Goal: Navigation & Orientation: Find specific page/section

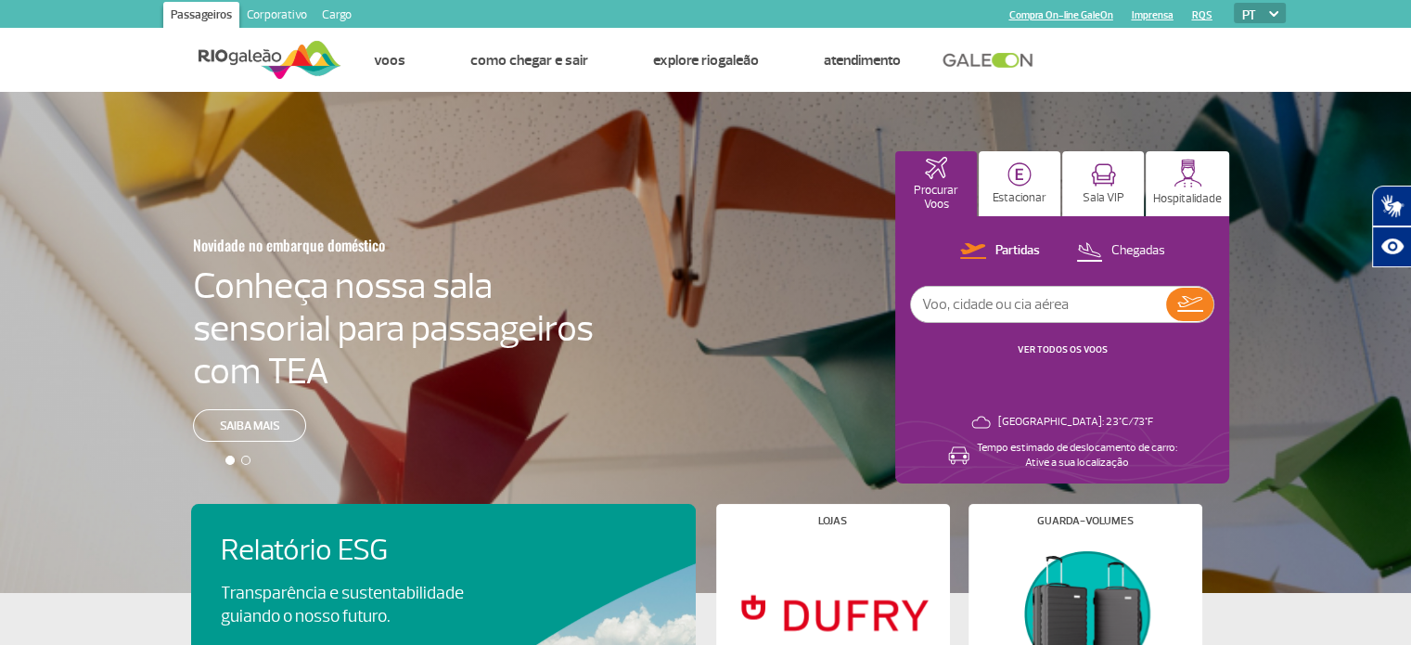
click at [330, 16] on link "Cargo" at bounding box center [336, 17] width 45 height 30
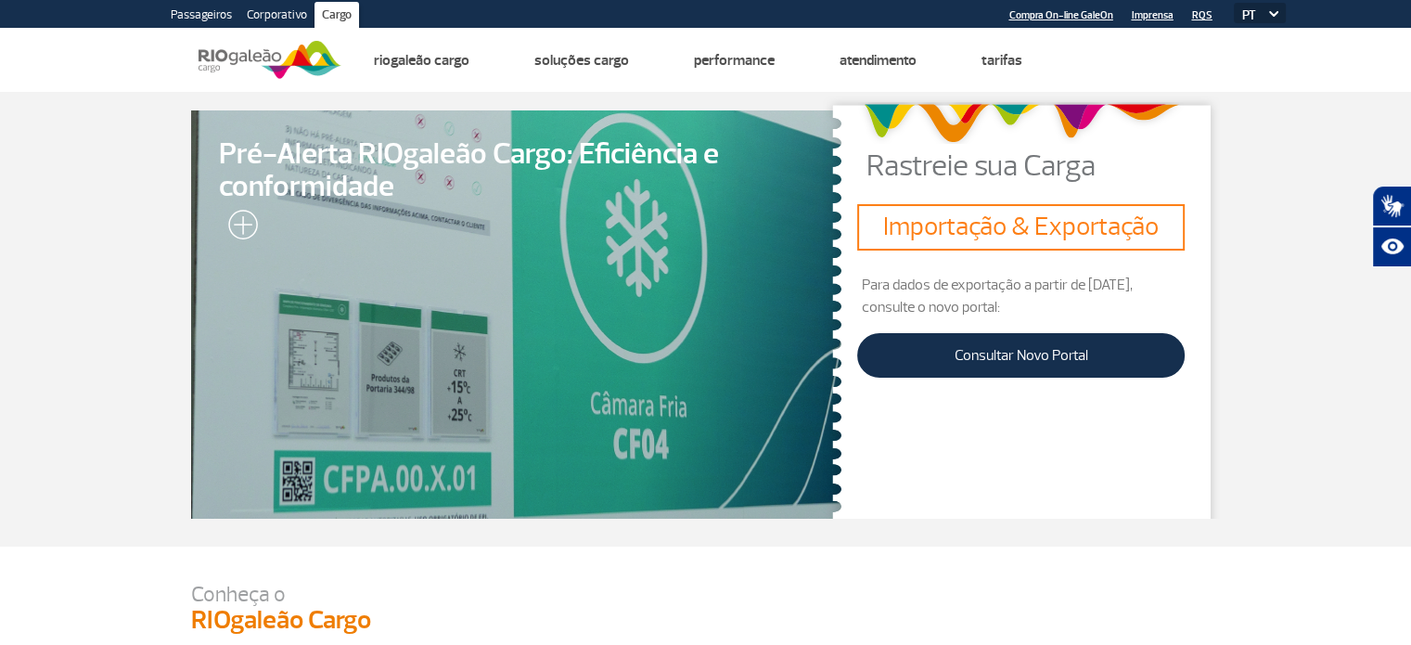
click at [211, 12] on link "Passageiros" at bounding box center [201, 17] width 76 height 30
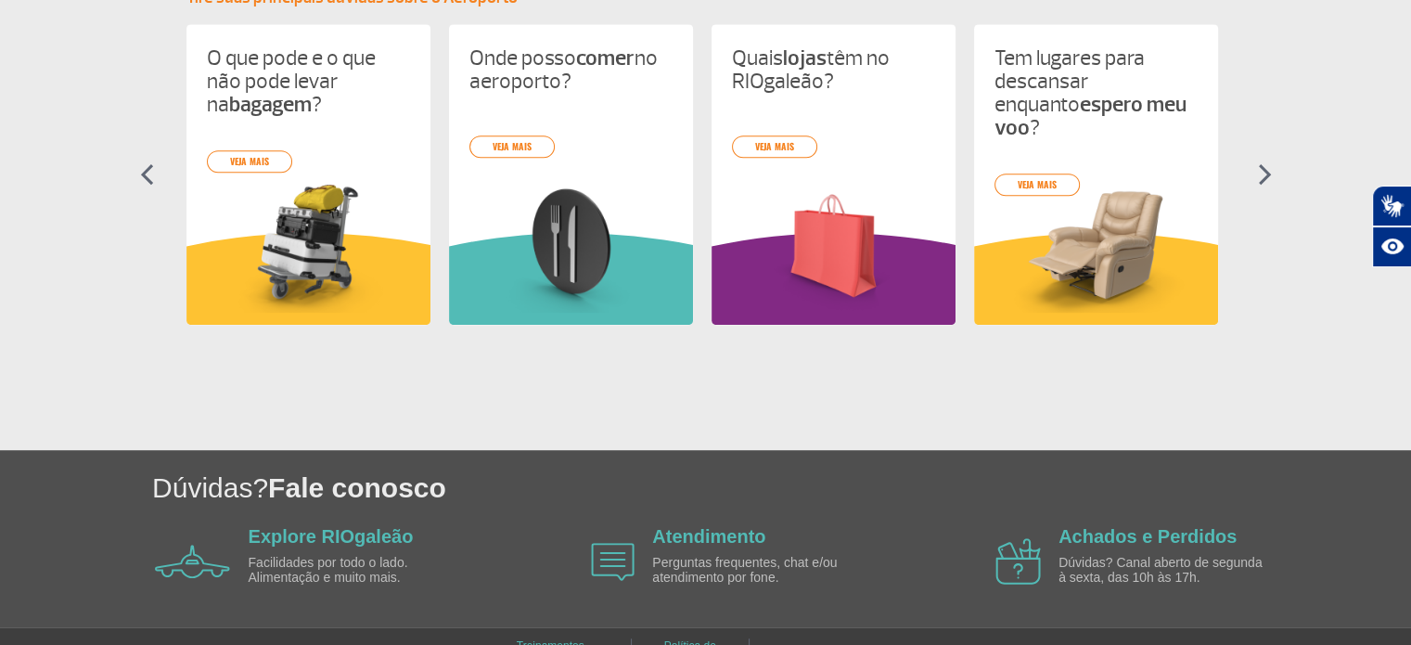
scroll to position [936, 0]
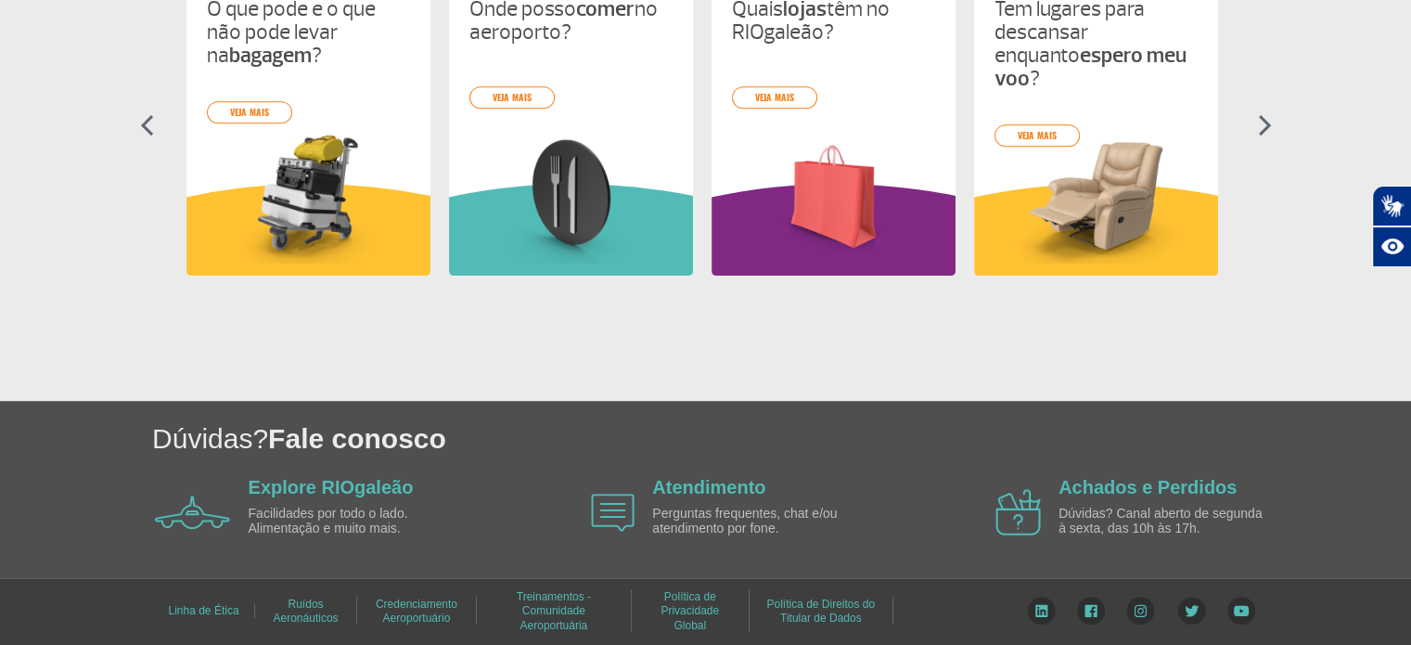
drag, startPoint x: 1217, startPoint y: 341, endPoint x: 1213, endPoint y: 374, distance: 32.7
click at [1213, 374] on section "Informações úteis Tire suas principais dúvidas sobre o Aeroporto O que pode e o…" at bounding box center [705, 152] width 1411 height 497
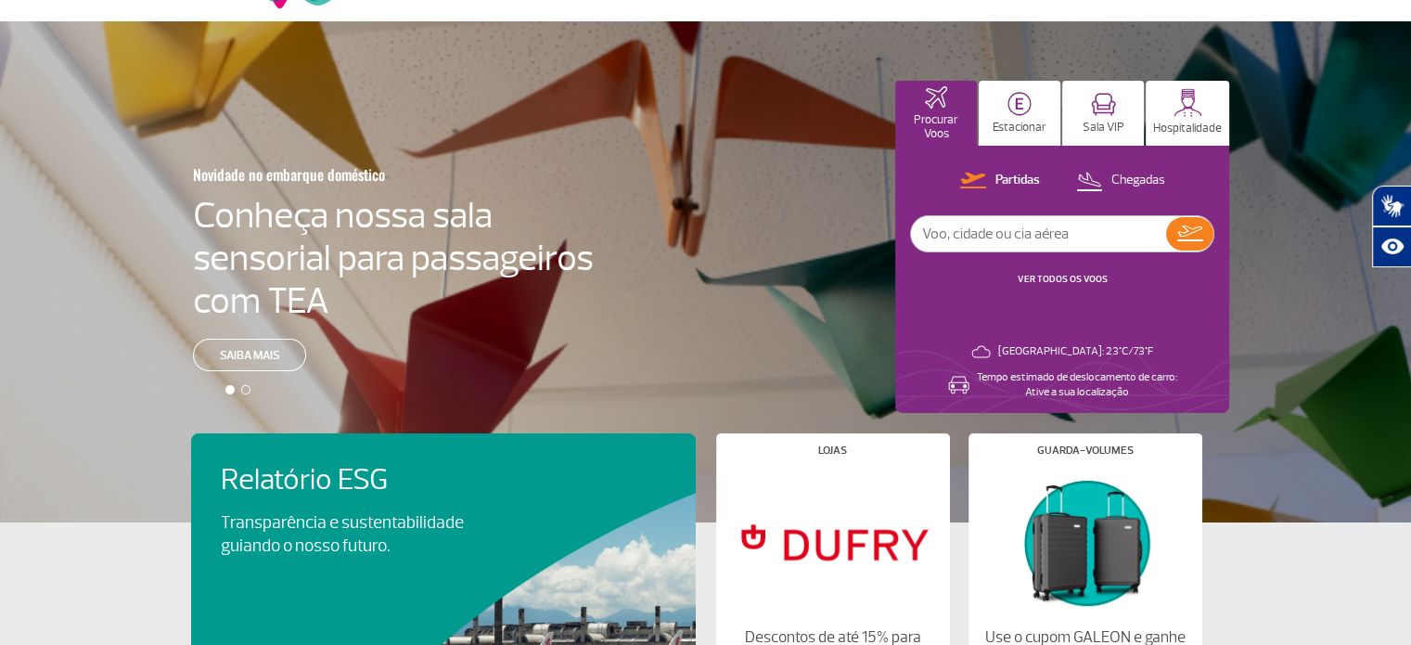
scroll to position [0, 0]
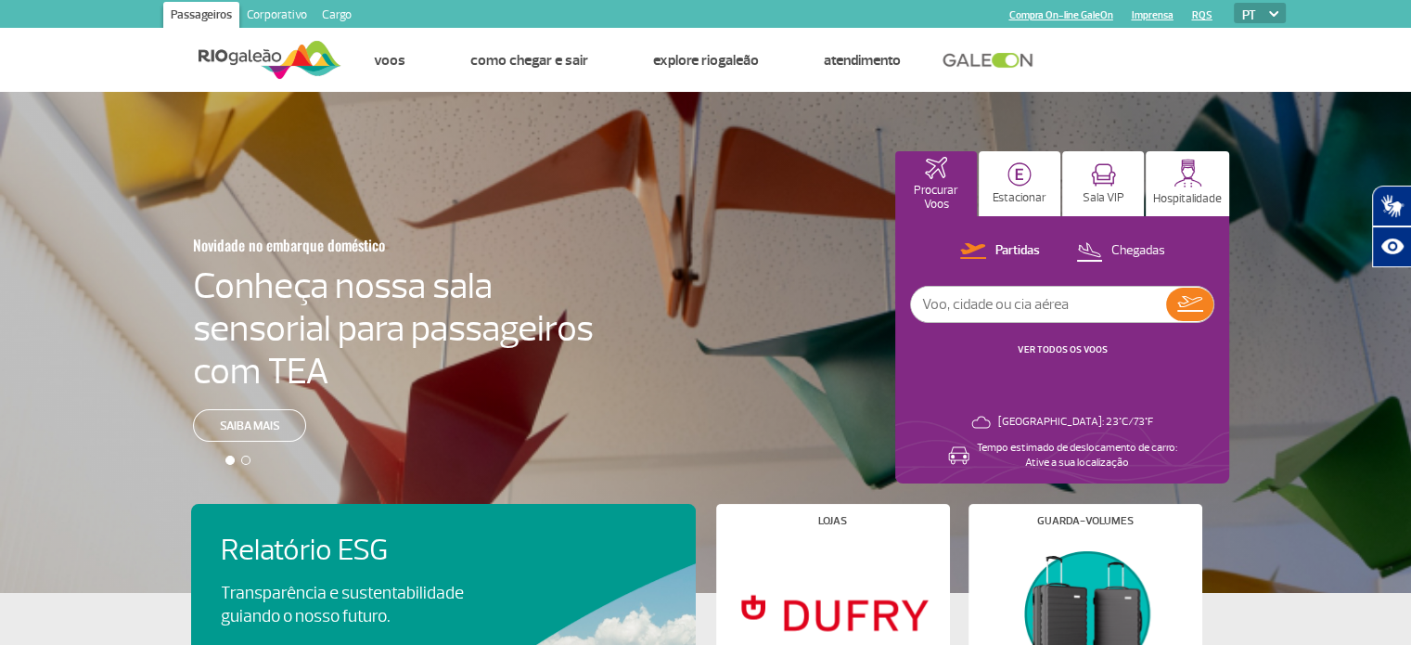
click at [975, 55] on link at bounding box center [992, 60] width 100 height 17
click at [1149, 352] on div "Partidas Chegadas VER TODOS OS VOOS" at bounding box center [1062, 307] width 304 height 137
